Goal: Check status: Check status

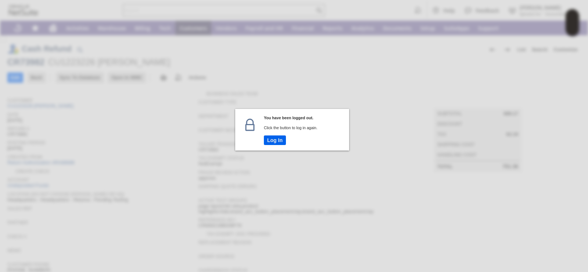
click at [278, 139] on button "Log In" at bounding box center [275, 140] width 22 height 10
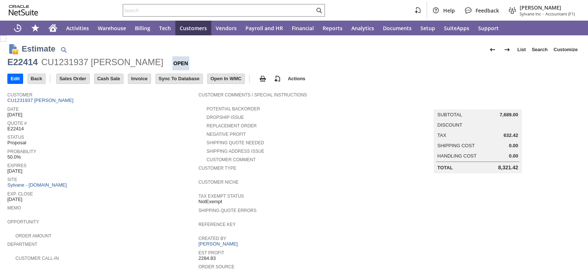
click at [146, 137] on span "Status" at bounding box center [100, 135] width 187 height 7
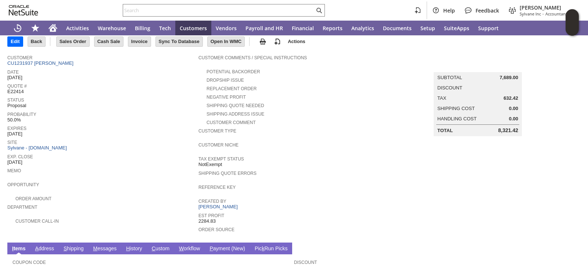
scroll to position [15, 0]
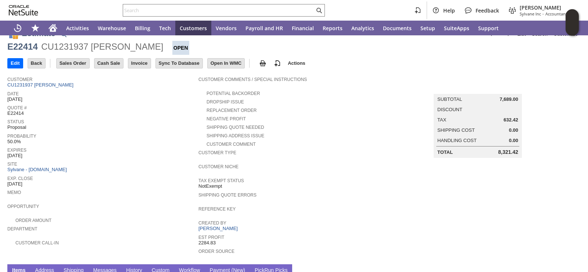
click at [452, 211] on td "Summary Subtotal 7,689.00 Discount Tax 632.42 Shipping Cost 0.00 Handling Cost …" at bounding box center [485, 166] width 191 height 187
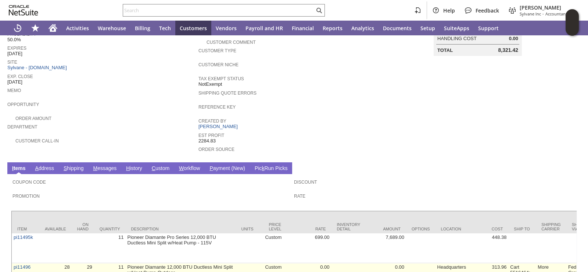
scroll to position [199, 0]
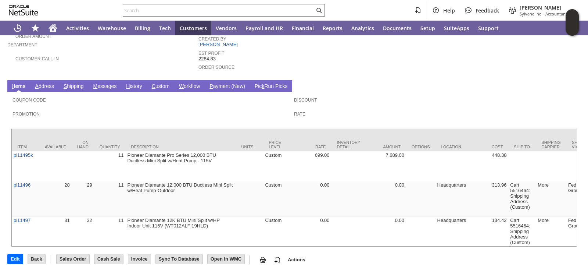
click at [47, 83] on link "A ddress" at bounding box center [44, 86] width 22 height 7
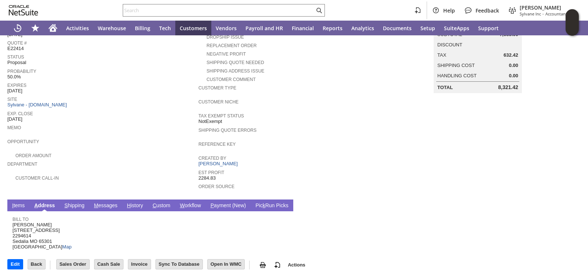
click at [153, 143] on div "Opportunity" at bounding box center [100, 143] width 187 height 13
drag, startPoint x: 14, startPoint y: 237, endPoint x: 37, endPoint y: 232, distance: 23.7
click at [37, 232] on span "William Kraus 16916 Main Street Road 2294614 Sedalia MO 65301 United States Map" at bounding box center [41, 236] width 59 height 28
copy span "Sedalia MO"
drag, startPoint x: 13, startPoint y: 224, endPoint x: 56, endPoint y: 236, distance: 44.6
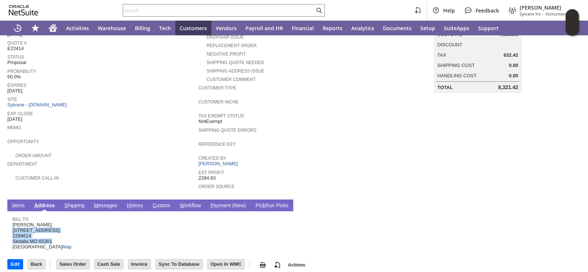
click at [56, 236] on span "William Kraus 16916 Main Street Road 2294614 Sedalia MO 65301 United States Map" at bounding box center [41, 236] width 59 height 28
copy span "16916 Main Street Road 2294614 Sedalia MO 65301"
click at [114, 137] on span "Opportunity" at bounding box center [100, 140] width 187 height 7
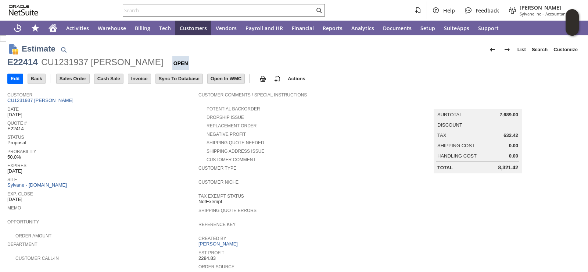
drag, startPoint x: 496, startPoint y: 133, endPoint x: 487, endPoint y: 135, distance: 9.4
click at [508, 137] on div "Tax 632.42" at bounding box center [477, 135] width 81 height 6
click at [331, 129] on div "Negative Profit" at bounding box center [293, 133] width 191 height 8
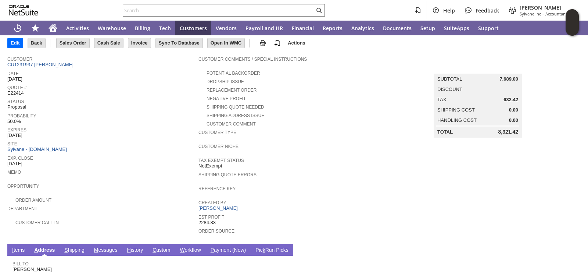
scroll to position [80, 0]
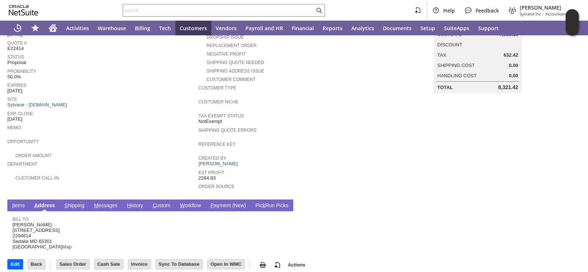
click at [15, 236] on span "William Kraus 16916 Main Street Road 2294614 Sedalia MO 65301 United States Map" at bounding box center [41, 236] width 59 height 28
click at [93, 80] on span "Expires" at bounding box center [100, 83] width 187 height 7
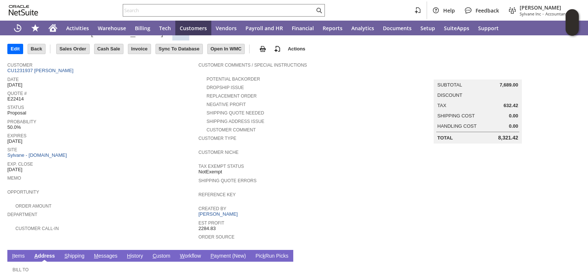
scroll to position [0, 0]
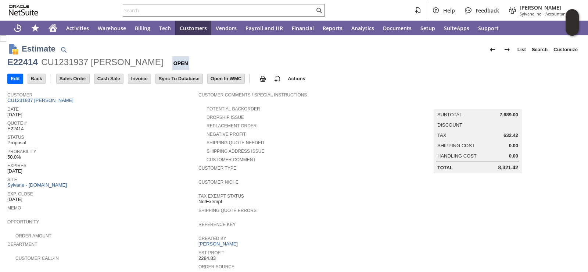
click at [133, 123] on span "Quote #" at bounding box center [100, 121] width 187 height 7
click at [152, 11] on input "text" at bounding box center [218, 10] width 191 height 9
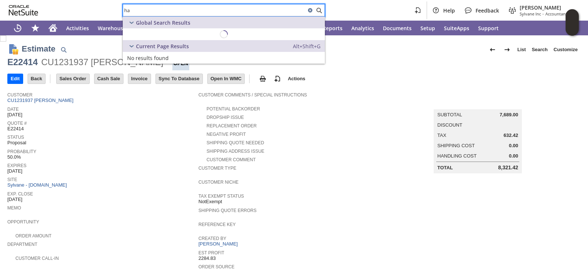
type input "h"
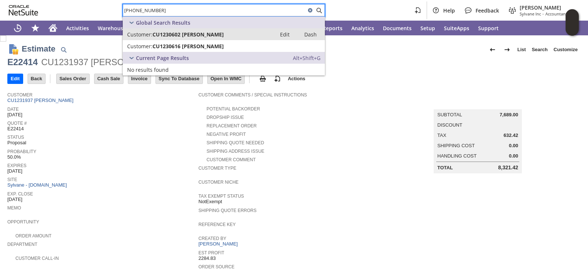
type input "920-231-6477"
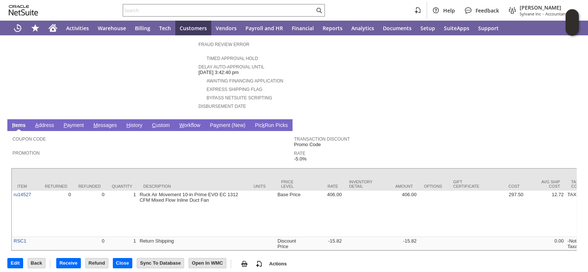
scroll to position [289, 0]
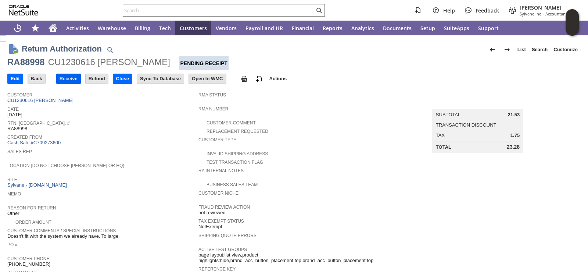
click at [73, 82] on input "Receive" at bounding box center [69, 79] width 24 height 10
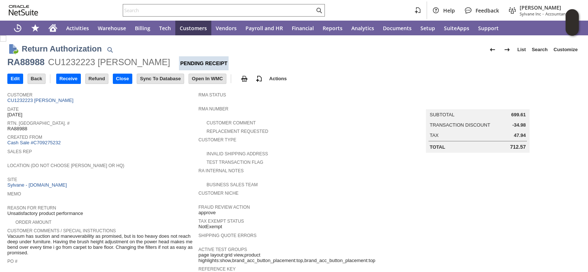
click at [75, 85] on td "Receive" at bounding box center [70, 79] width 29 height 14
click at [75, 83] on input "Receive" at bounding box center [69, 79] width 24 height 10
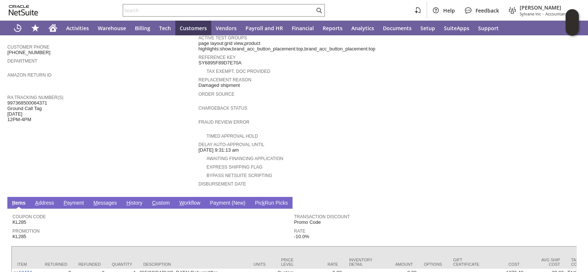
scroll to position [248, 0]
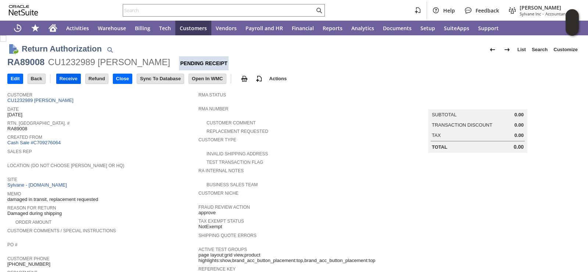
click at [70, 80] on input "Receive" at bounding box center [69, 79] width 24 height 10
